Goal: Information Seeking & Learning: Learn about a topic

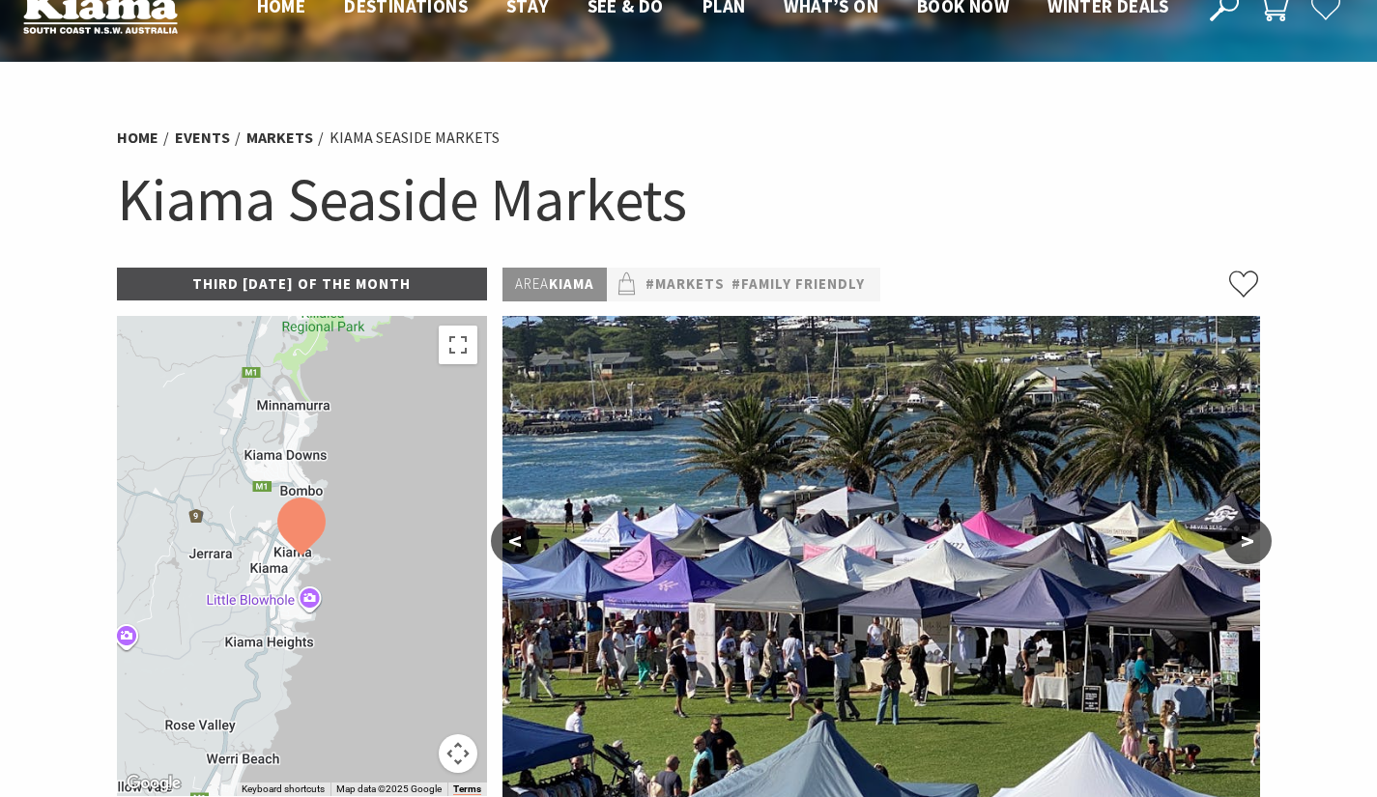
scroll to position [104, 0]
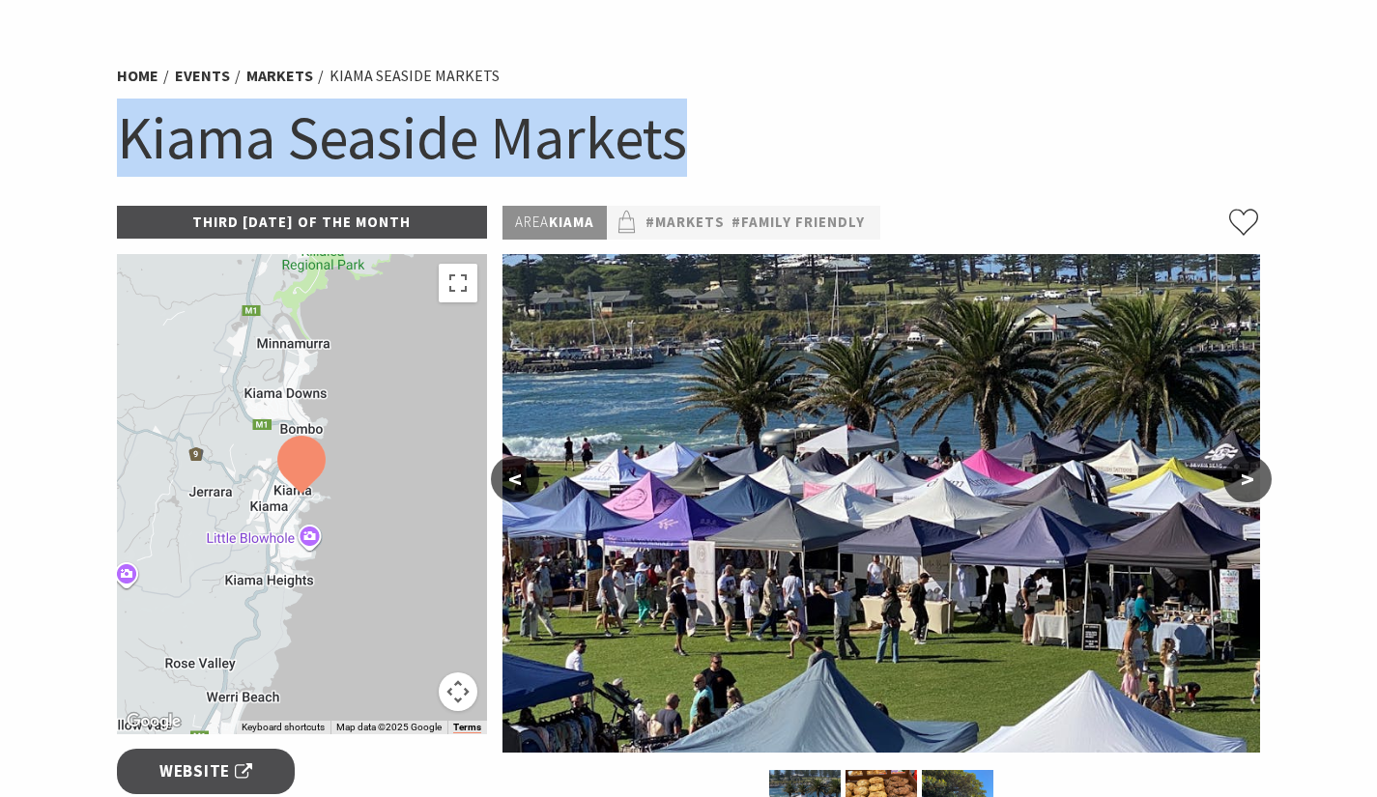
drag, startPoint x: 666, startPoint y: 136, endPoint x: 101, endPoint y: 124, distance: 564.5
click at [101, 124] on section "Home Events Markets Kiama Seaside Markets Kiama Seaside Markets Third Sunday of…" at bounding box center [688, 742] width 1377 height 1485
copy h1 "Kiama Seaside Markets"
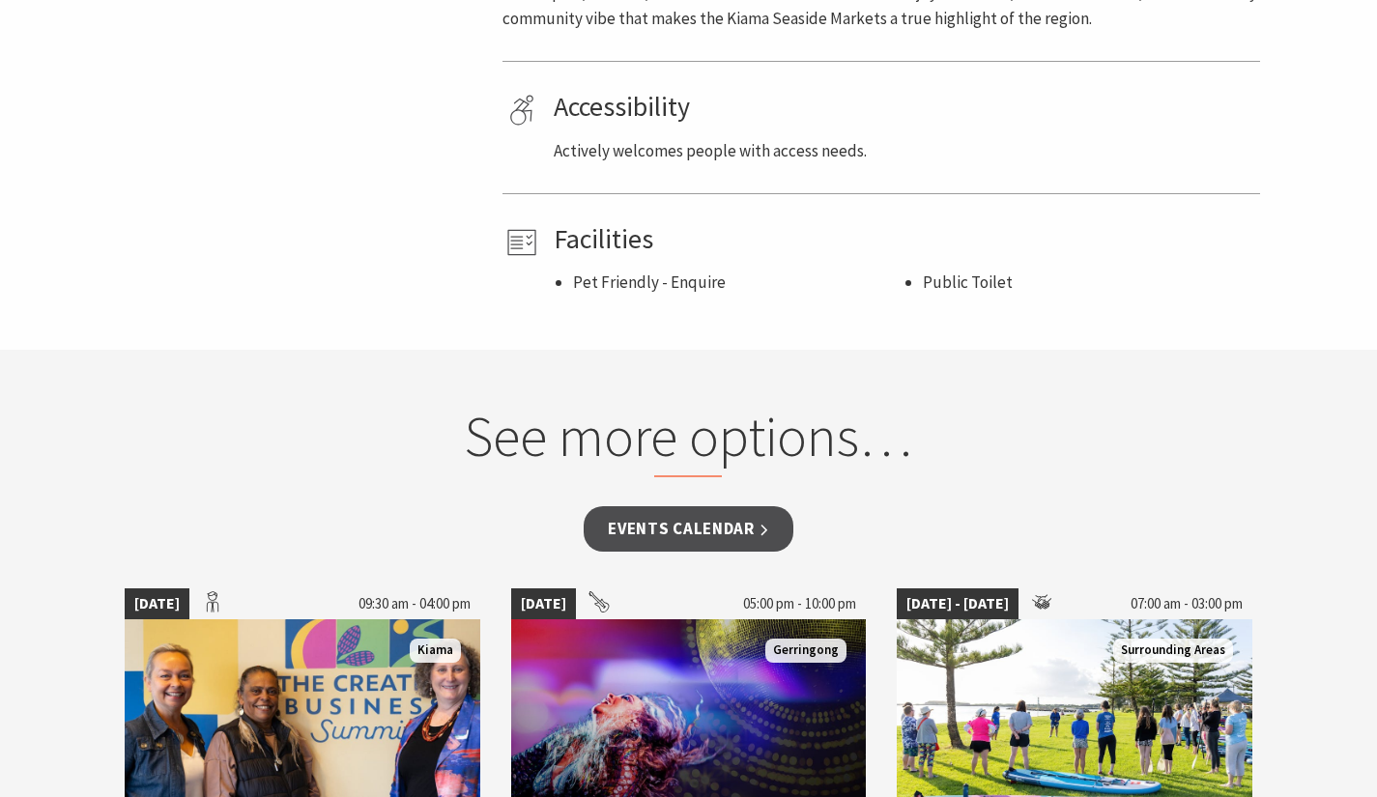
scroll to position [1262, 0]
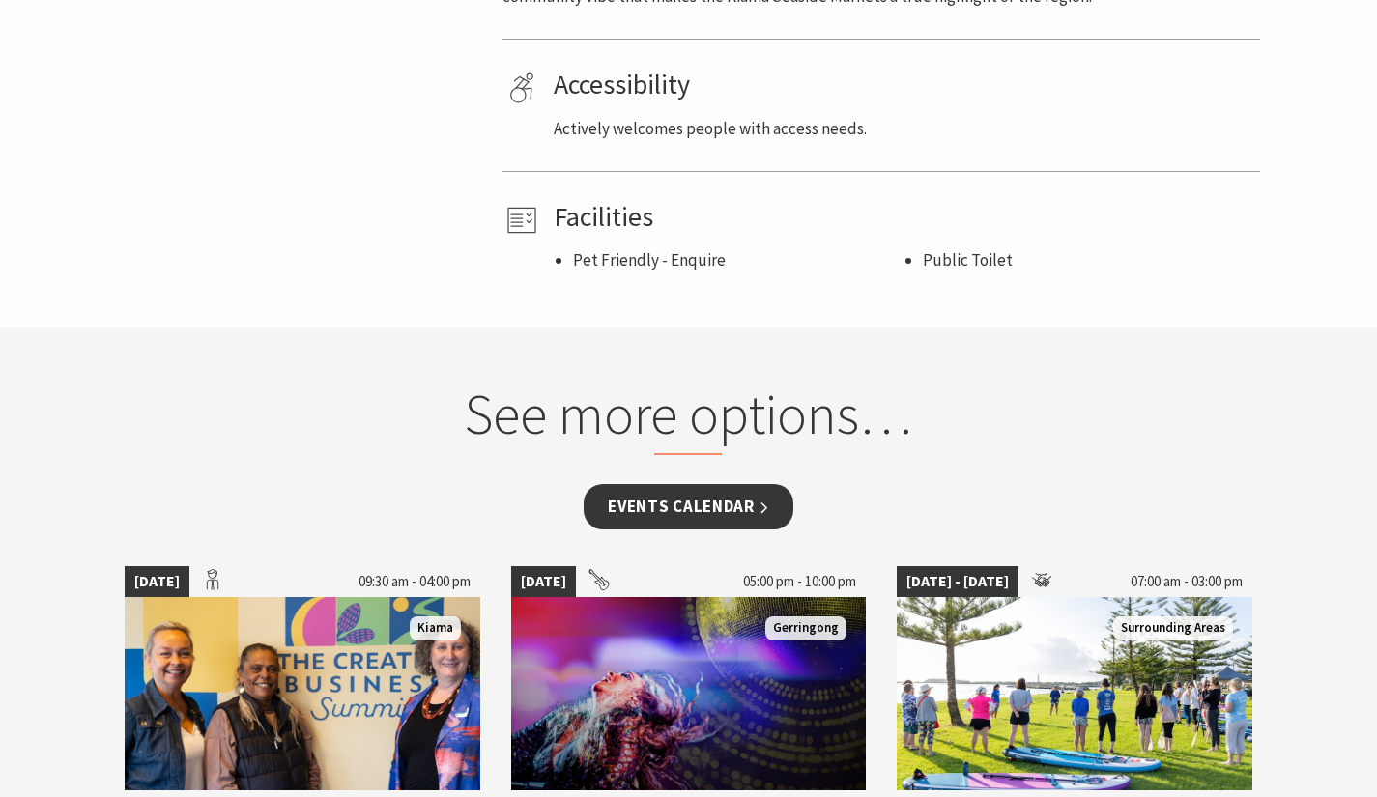
click at [757, 518] on link "Events Calendar" at bounding box center [689, 506] width 210 height 45
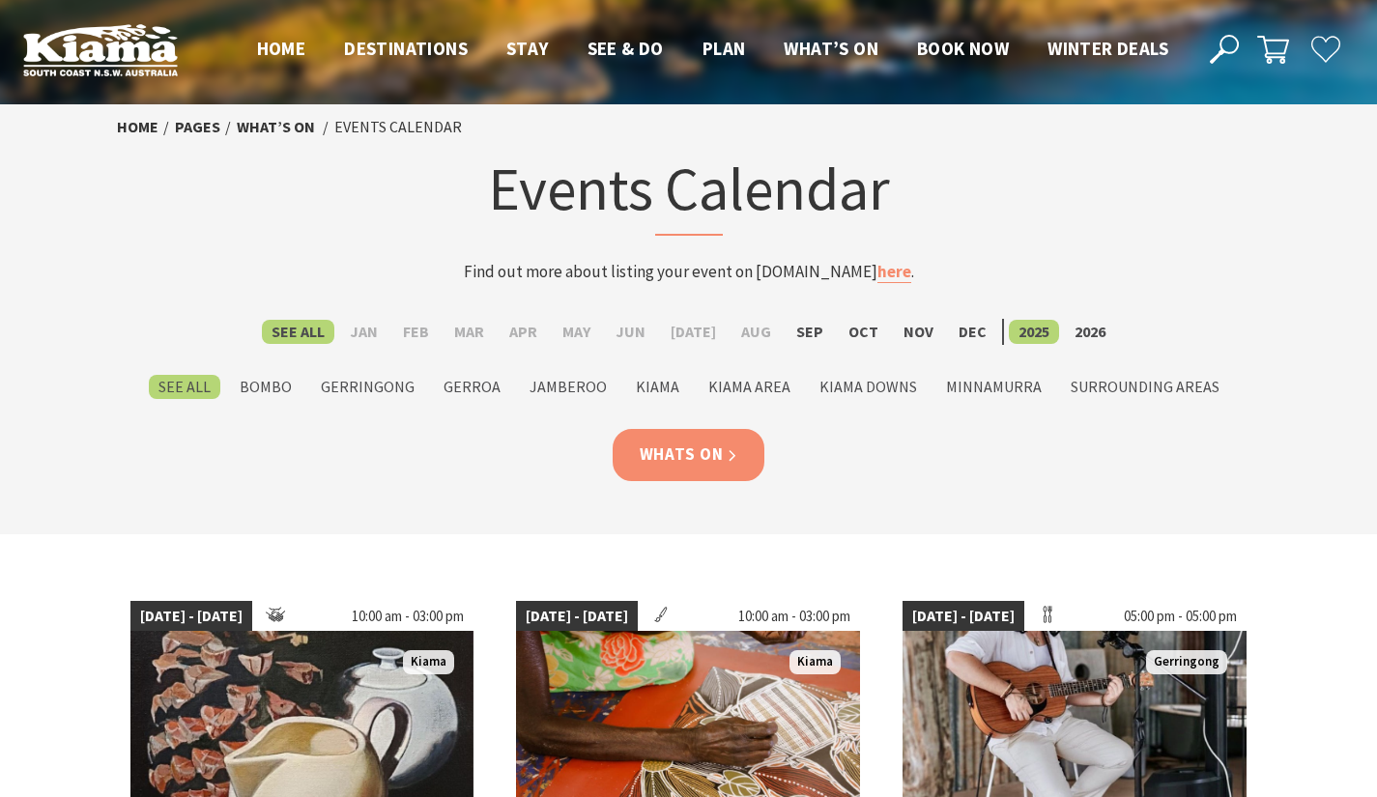
scroll to position [273, 0]
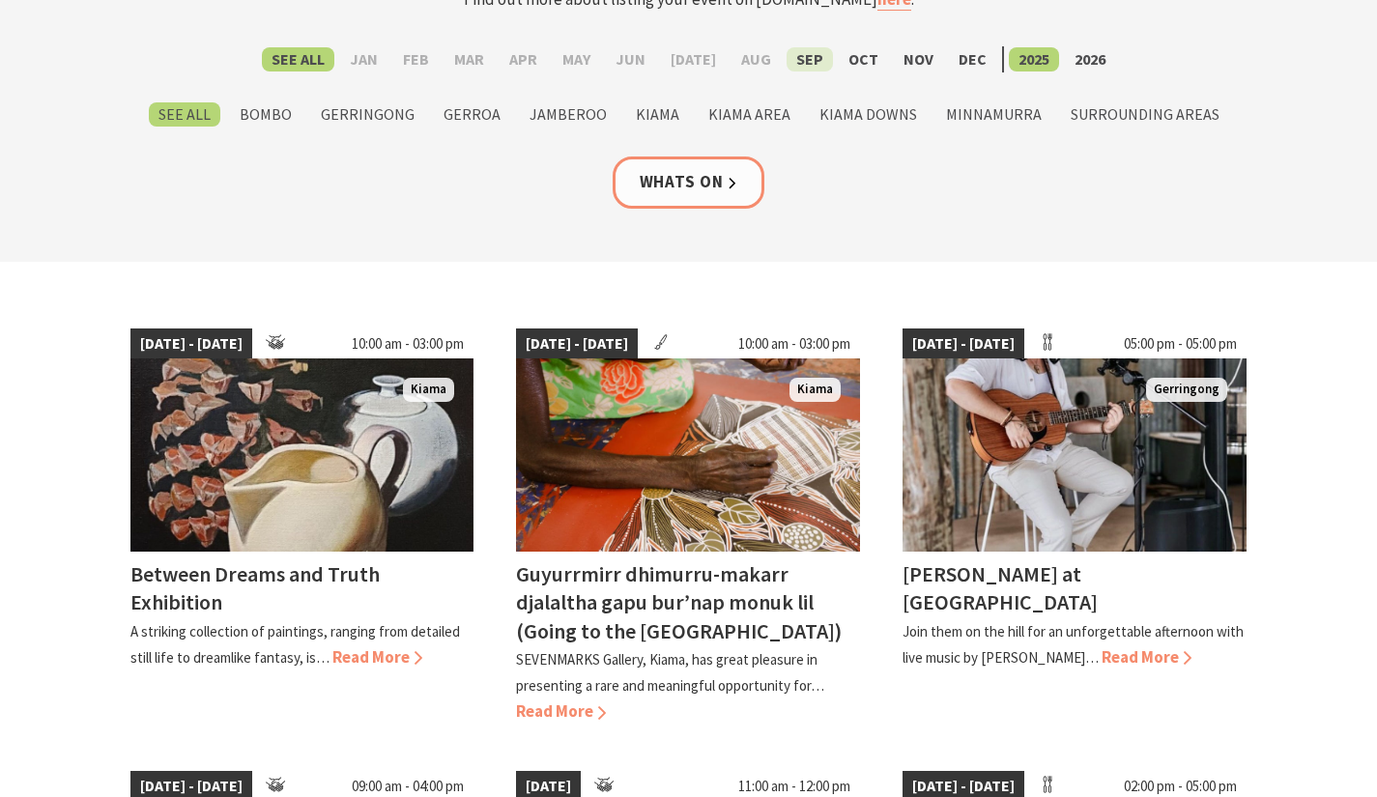
click at [798, 63] on label "Sep" at bounding box center [810, 59] width 46 height 24
click at [0, 0] on input "Sep" at bounding box center [0, 0] width 0 height 0
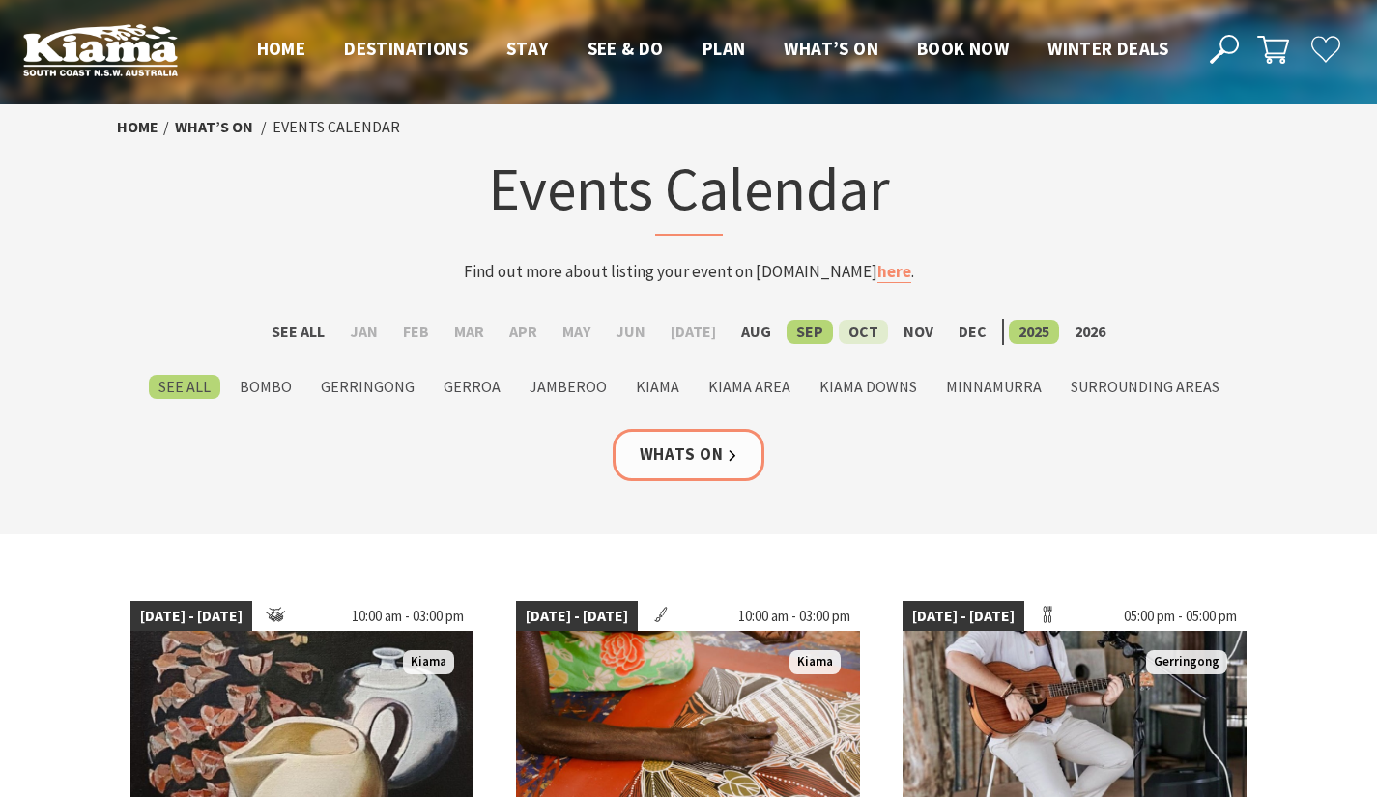
click at [848, 339] on label "Oct" at bounding box center [863, 332] width 49 height 24
click at [0, 0] on input "Oct" at bounding box center [0, 0] width 0 height 0
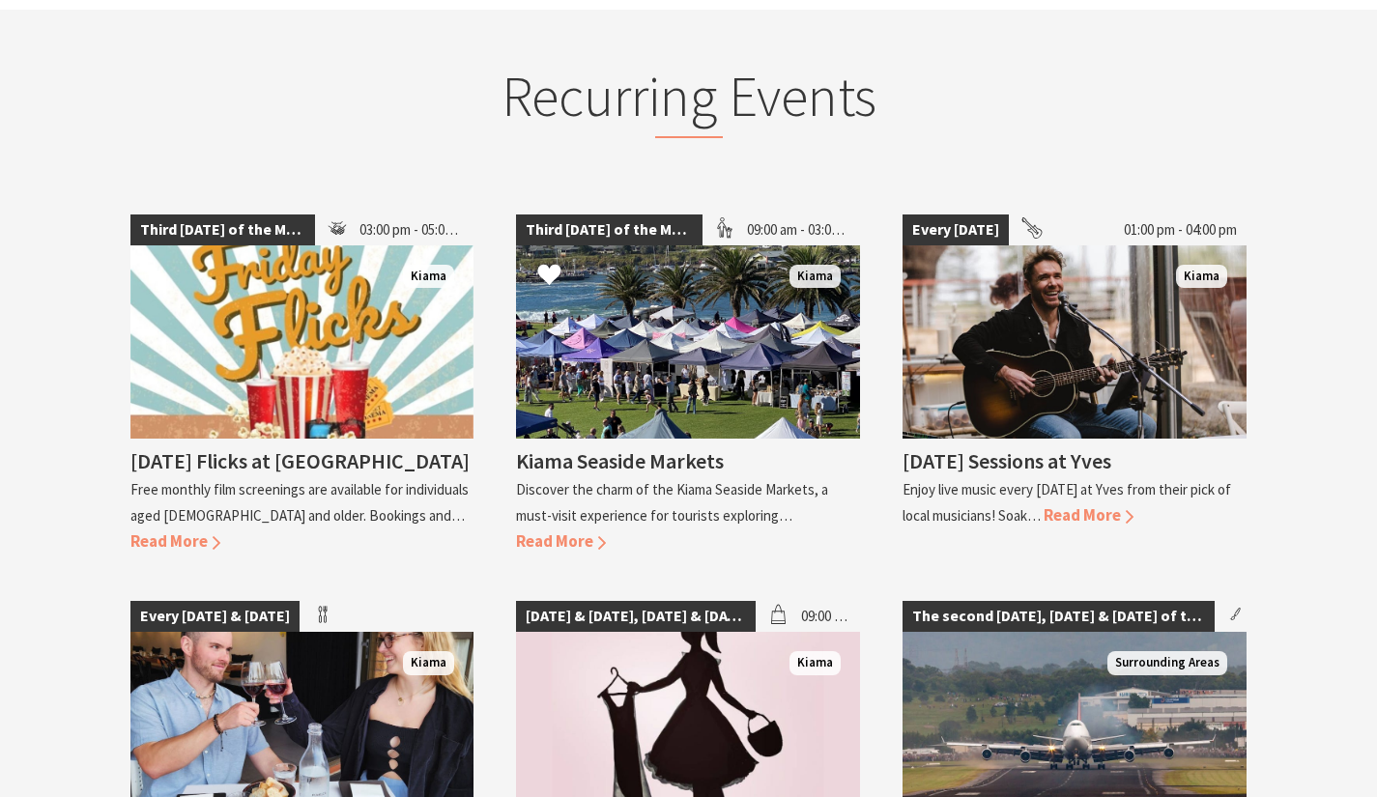
scroll to position [1823, 0]
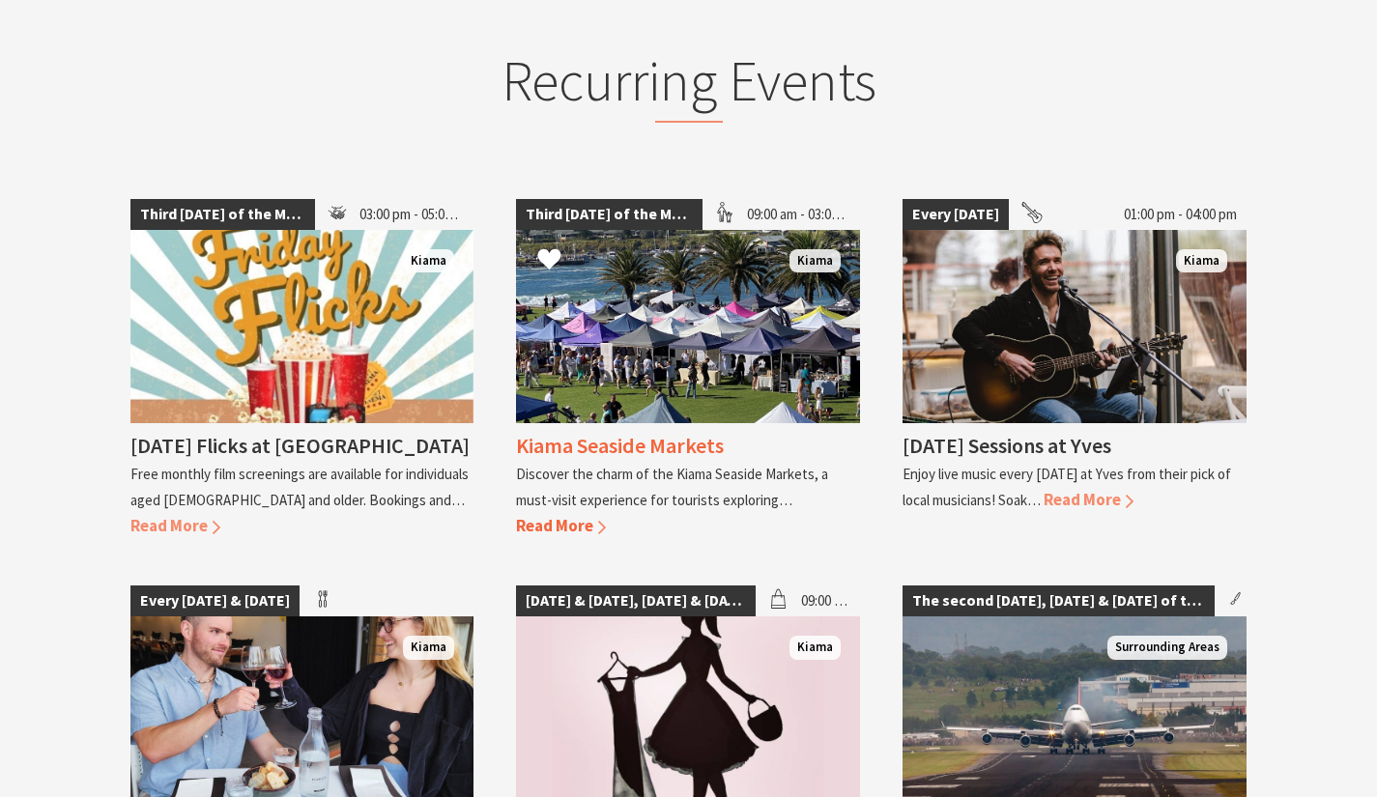
click at [791, 204] on span "09:00 am - 03:00 pm" at bounding box center [799, 214] width 124 height 31
